Goal: Task Accomplishment & Management: Use online tool/utility

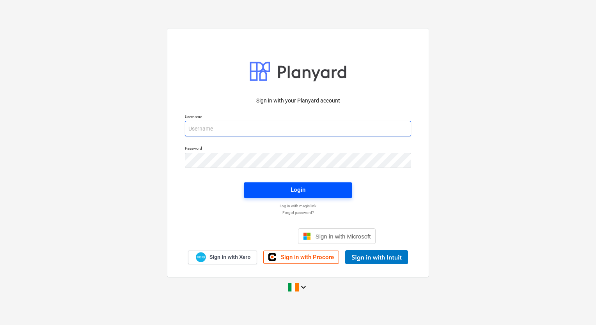
type input "[PERSON_NAME][EMAIL_ADDRESS][PERSON_NAME][DOMAIN_NAME]"
click at [292, 191] on div "Login" at bounding box center [298, 190] width 15 height 10
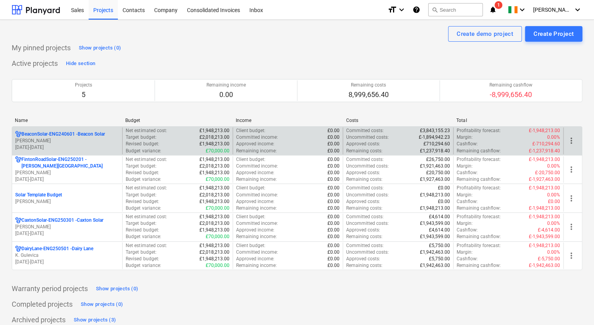
click at [98, 142] on p "[PERSON_NAME]" at bounding box center [67, 141] width 104 height 7
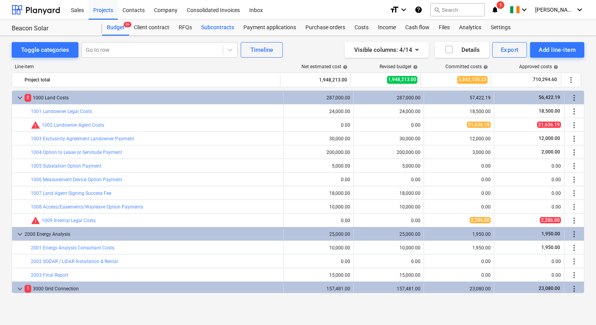
click at [229, 28] on div "Subcontracts" at bounding box center [218, 28] width 42 height 16
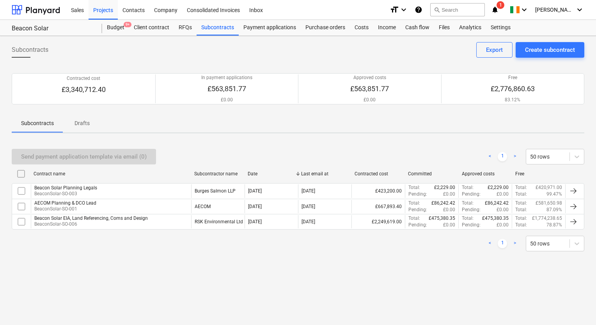
click at [84, 220] on div "Beacon Solar EIA, Land Referencing, Coms and Design" at bounding box center [91, 218] width 114 height 5
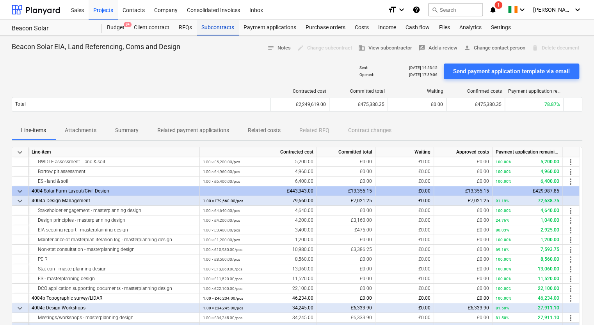
click at [231, 30] on div "Subcontracts" at bounding box center [218, 28] width 42 height 16
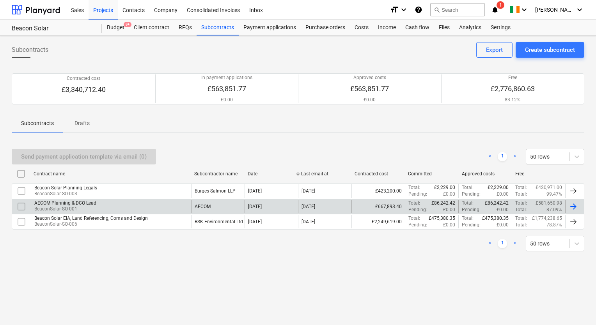
click at [87, 204] on div "AECOM Planning & DCO Lead" at bounding box center [65, 203] width 62 height 5
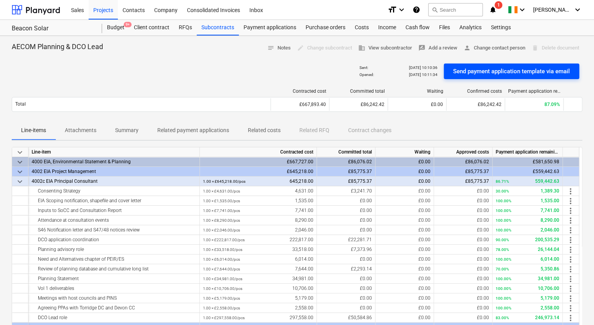
click at [494, 71] on div "Send payment application template via email" at bounding box center [511, 71] width 117 height 10
click at [188, 68] on div "Sent : [DATE] 13:19:44 Opened : - Send payment application template via email" at bounding box center [297, 71] width 570 height 22
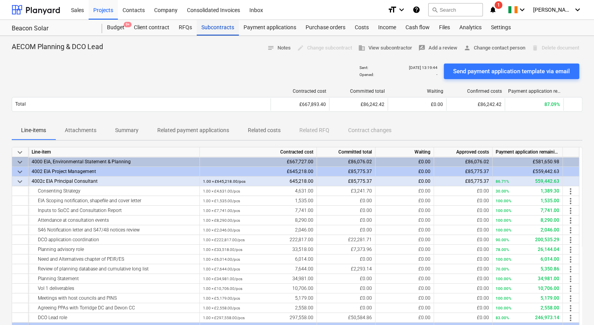
click at [218, 29] on div "Subcontracts" at bounding box center [218, 28] width 42 height 16
